Goal: Use online tool/utility: Utilize a website feature to perform a specific function

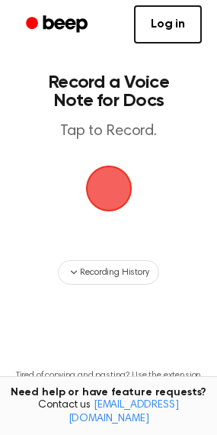
click at [108, 192] on span "button" at bounding box center [108, 189] width 47 height 47
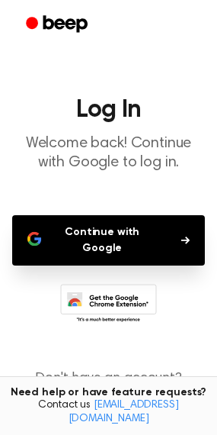
click at [115, 246] on button "Continue with Google" at bounding box center [108, 240] width 193 height 50
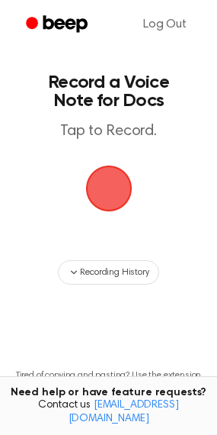
click at [98, 182] on span "button" at bounding box center [108, 189] width 47 height 47
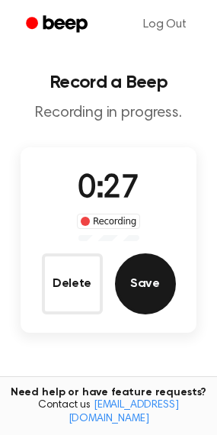
click at [155, 287] on button "Save" at bounding box center [145, 283] width 61 height 61
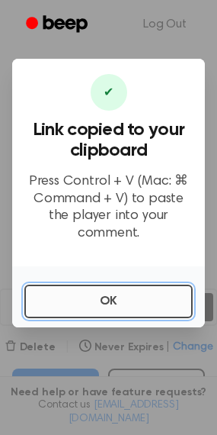
click at [113, 286] on button "OK" at bounding box center [108, 302] width 169 height 34
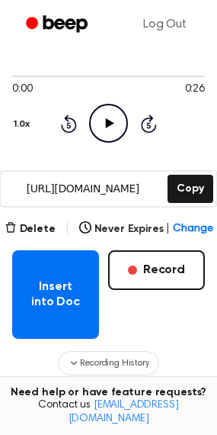
scroll to position [158, 0]
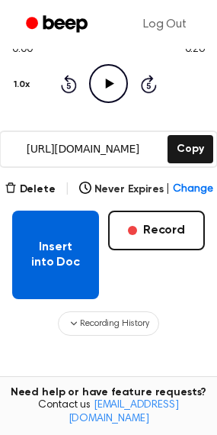
click at [63, 253] on button "Insert into Doc" at bounding box center [55, 255] width 87 height 88
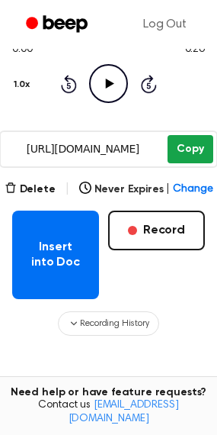
click at [183, 144] on button "Copy" at bounding box center [190, 149] width 45 height 28
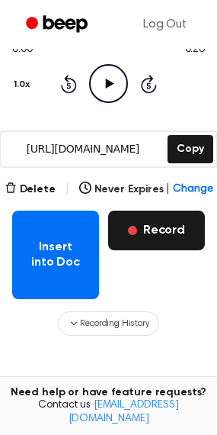
click at [163, 230] on button "Record" at bounding box center [156, 231] width 97 height 40
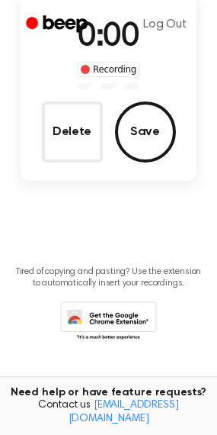
scroll to position [0, 0]
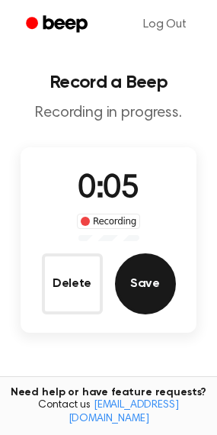
click at [137, 291] on button "Save" at bounding box center [145, 283] width 61 height 61
